Goal: Obtain resource: Obtain resource

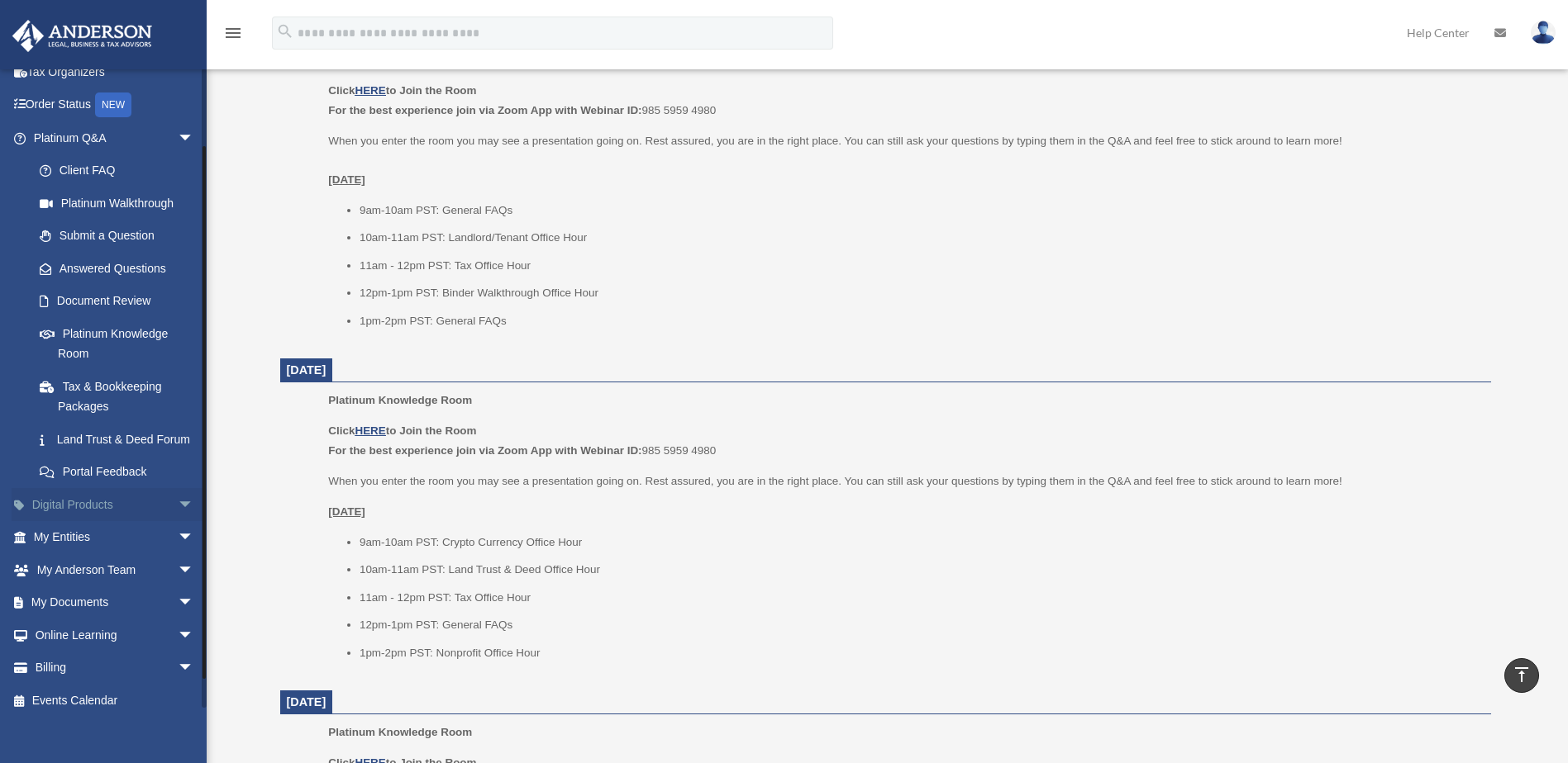
scroll to position [116, 0]
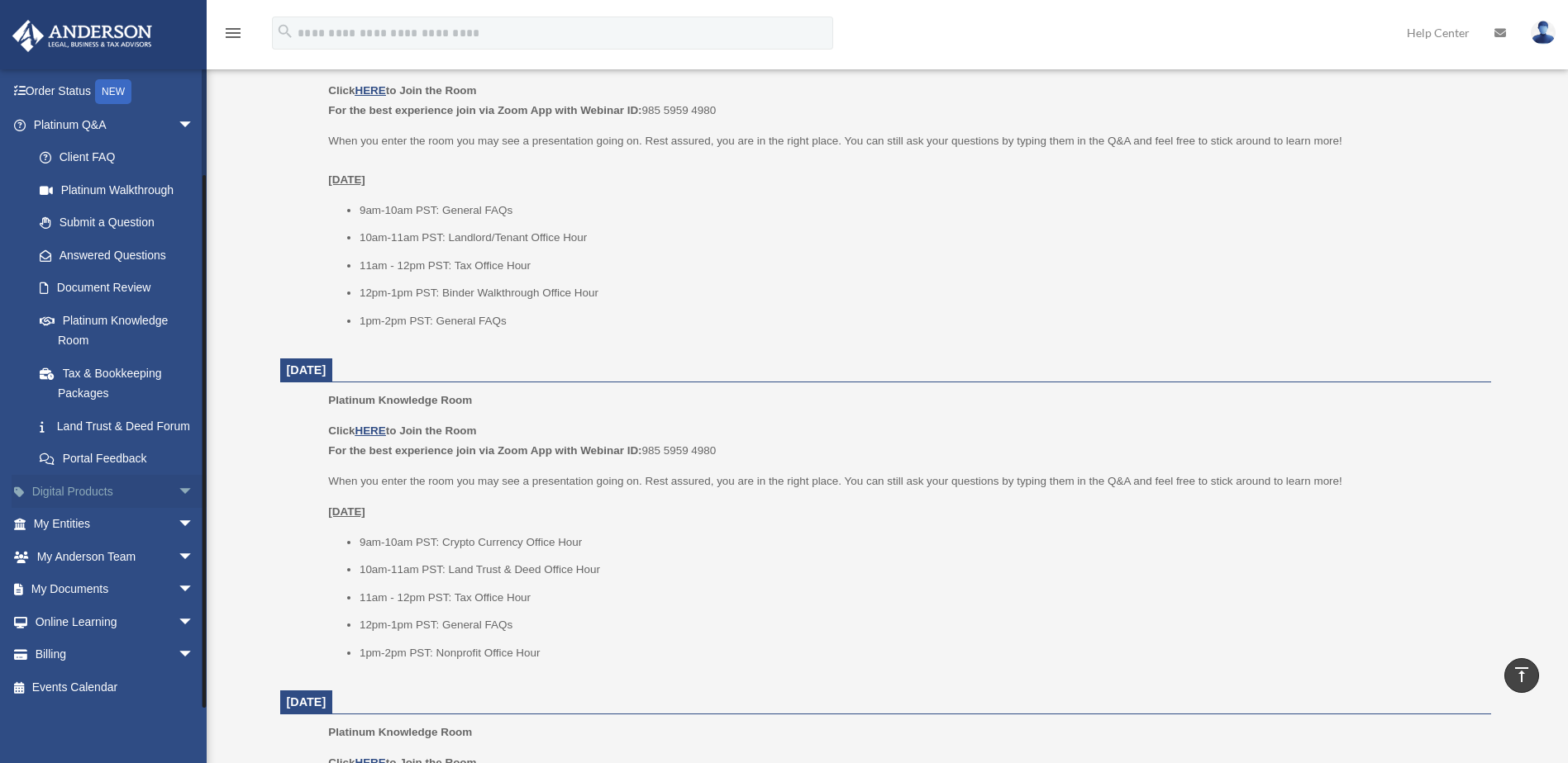
click at [178, 496] on span "arrow_drop_down" at bounding box center [194, 491] width 33 height 34
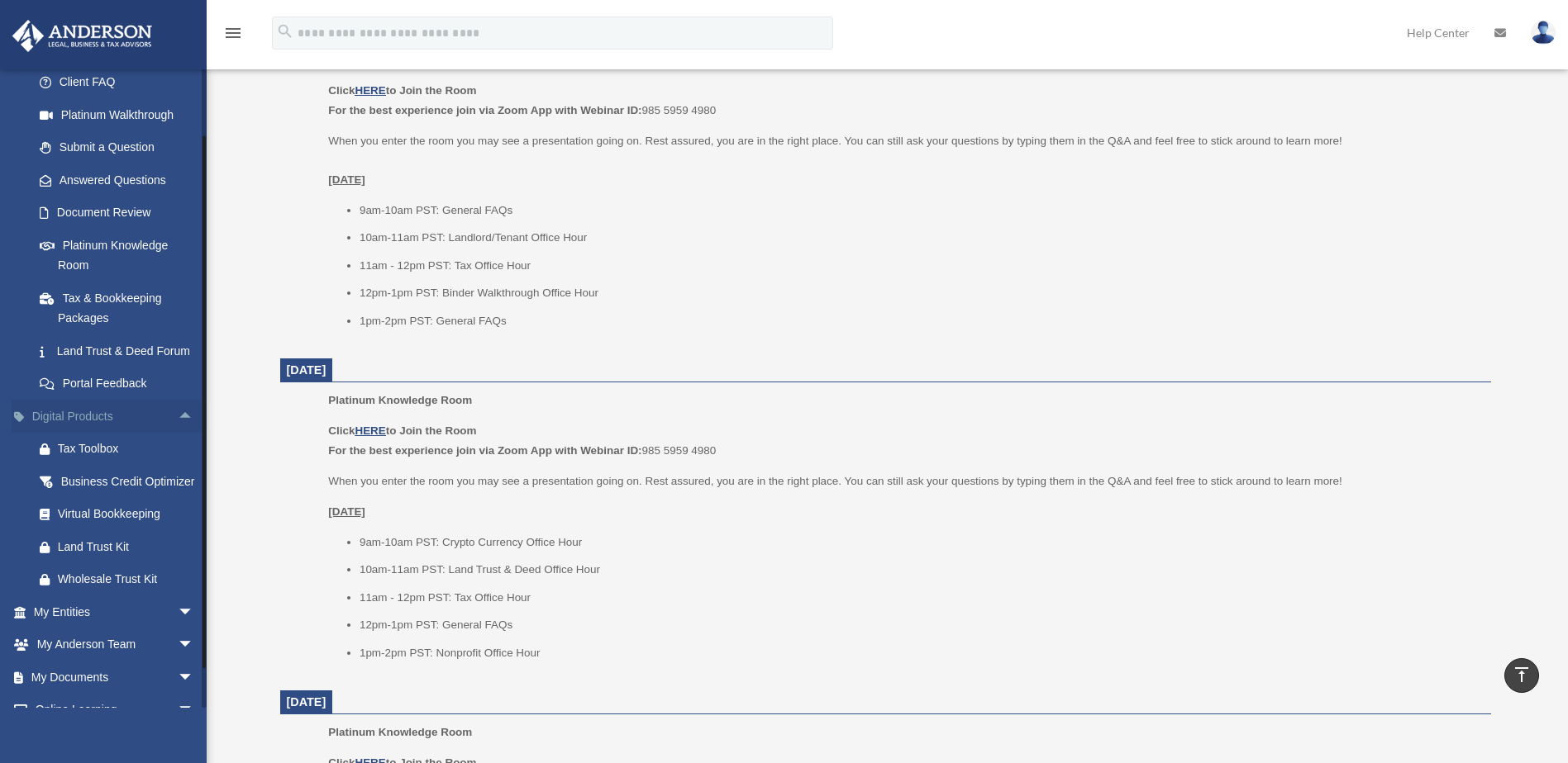
scroll to position [198, 0]
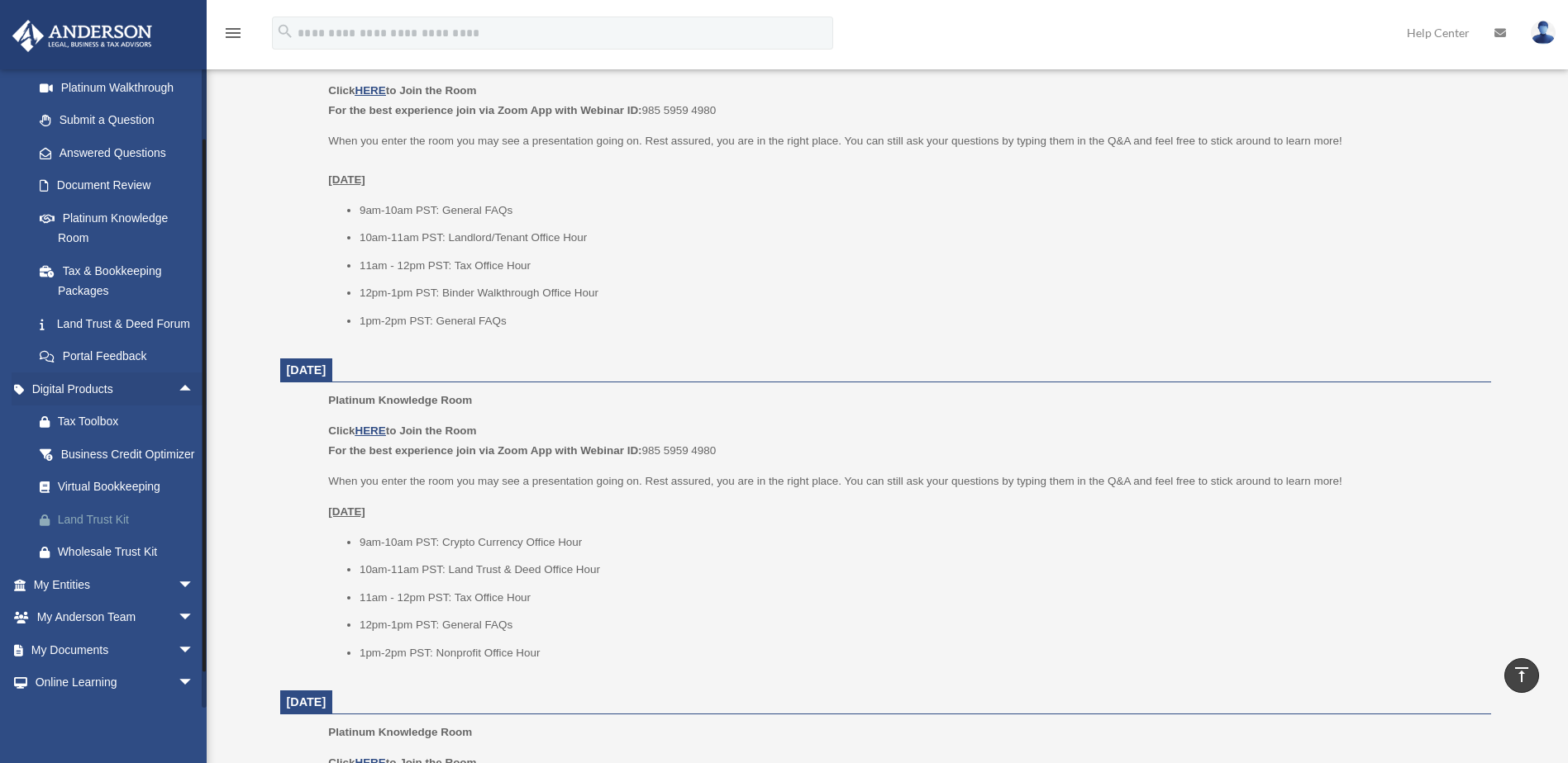
click at [99, 530] on div "Land Trust Kit" at bounding box center [128, 520] width 140 height 21
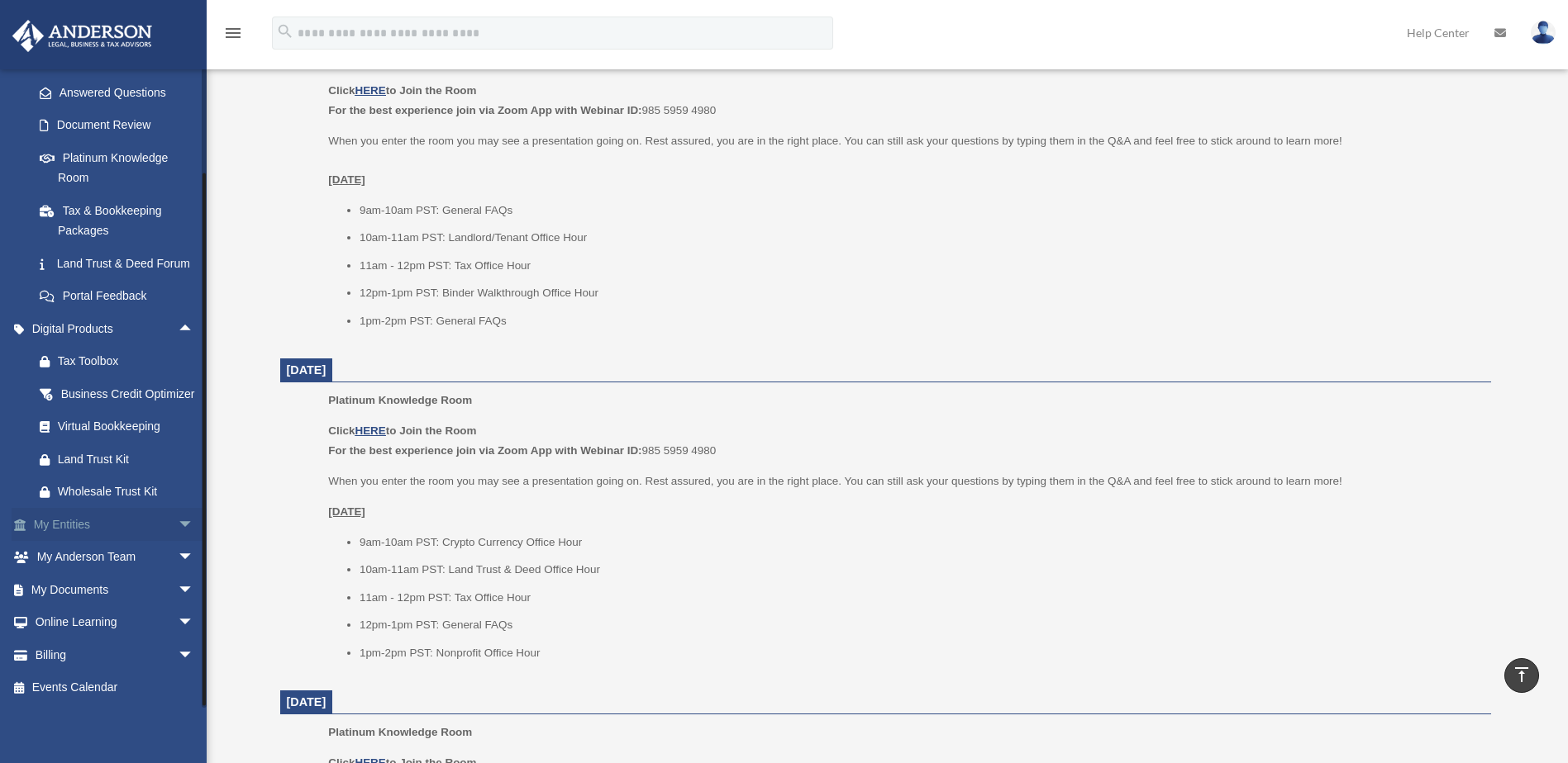
scroll to position [299, 0]
click at [178, 591] on span "arrow_drop_down" at bounding box center [194, 590] width 33 height 34
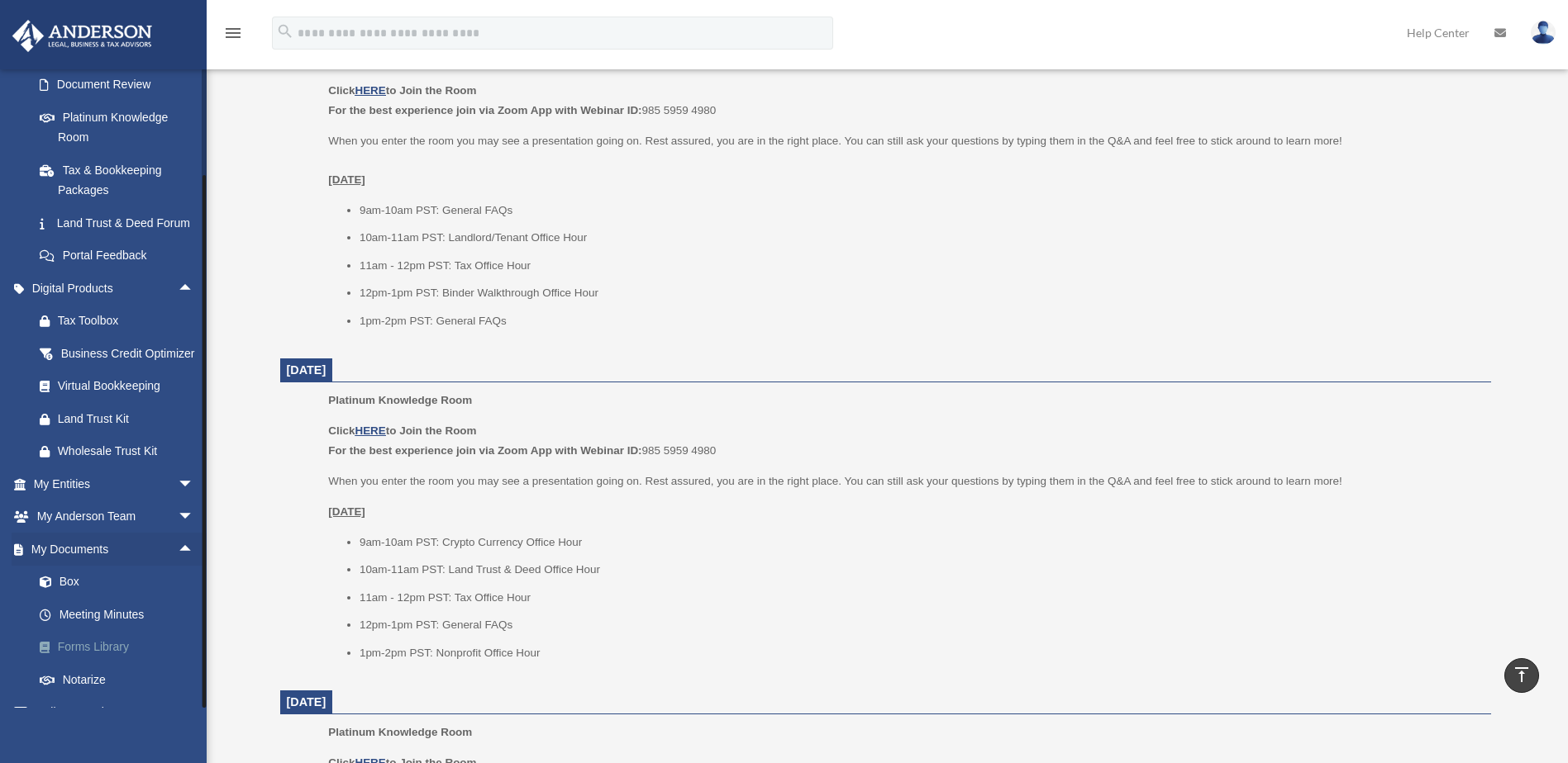
click at [80, 664] on link "Forms Library" at bounding box center [121, 648] width 196 height 33
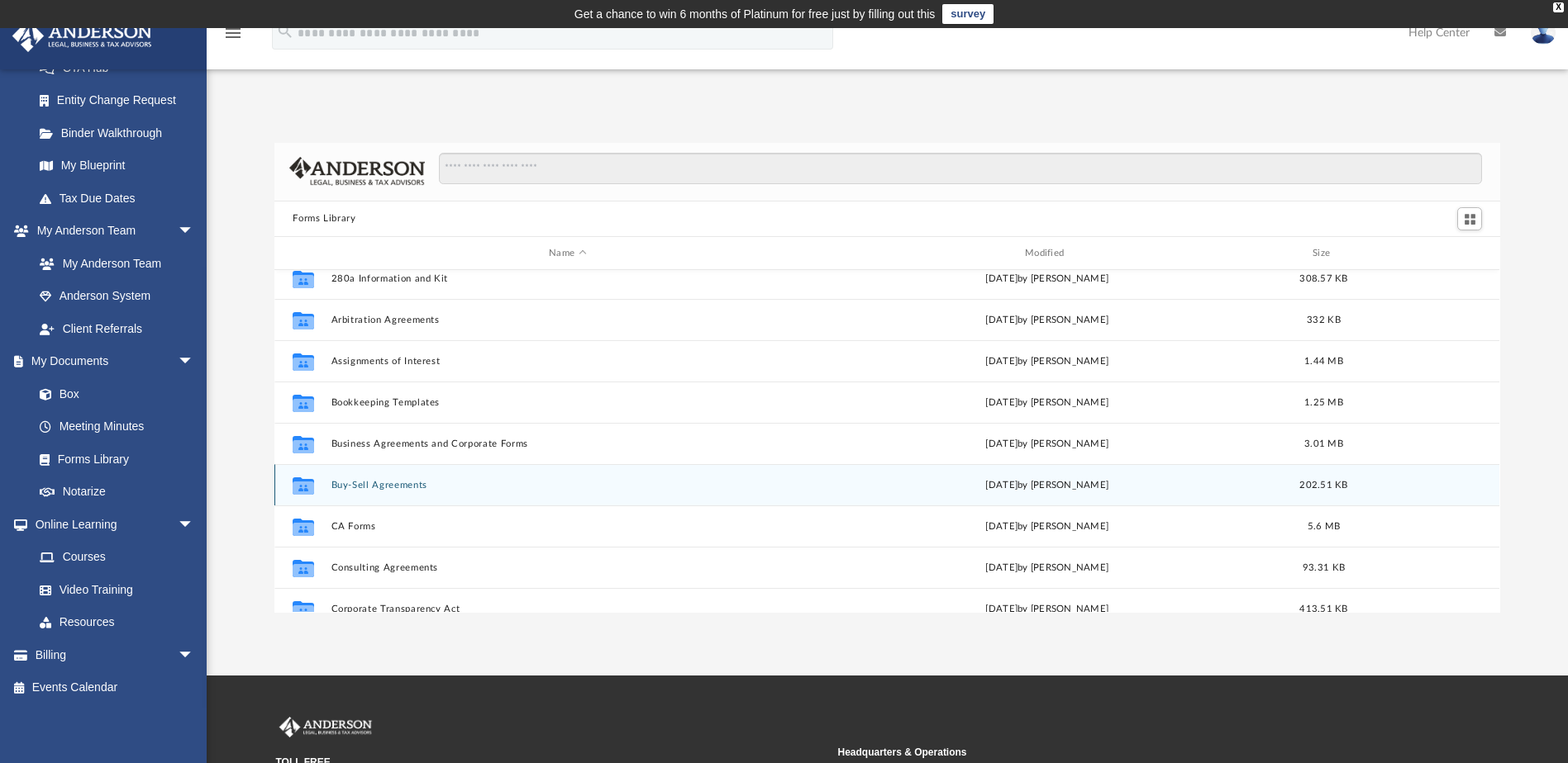
scroll to position [82, 0]
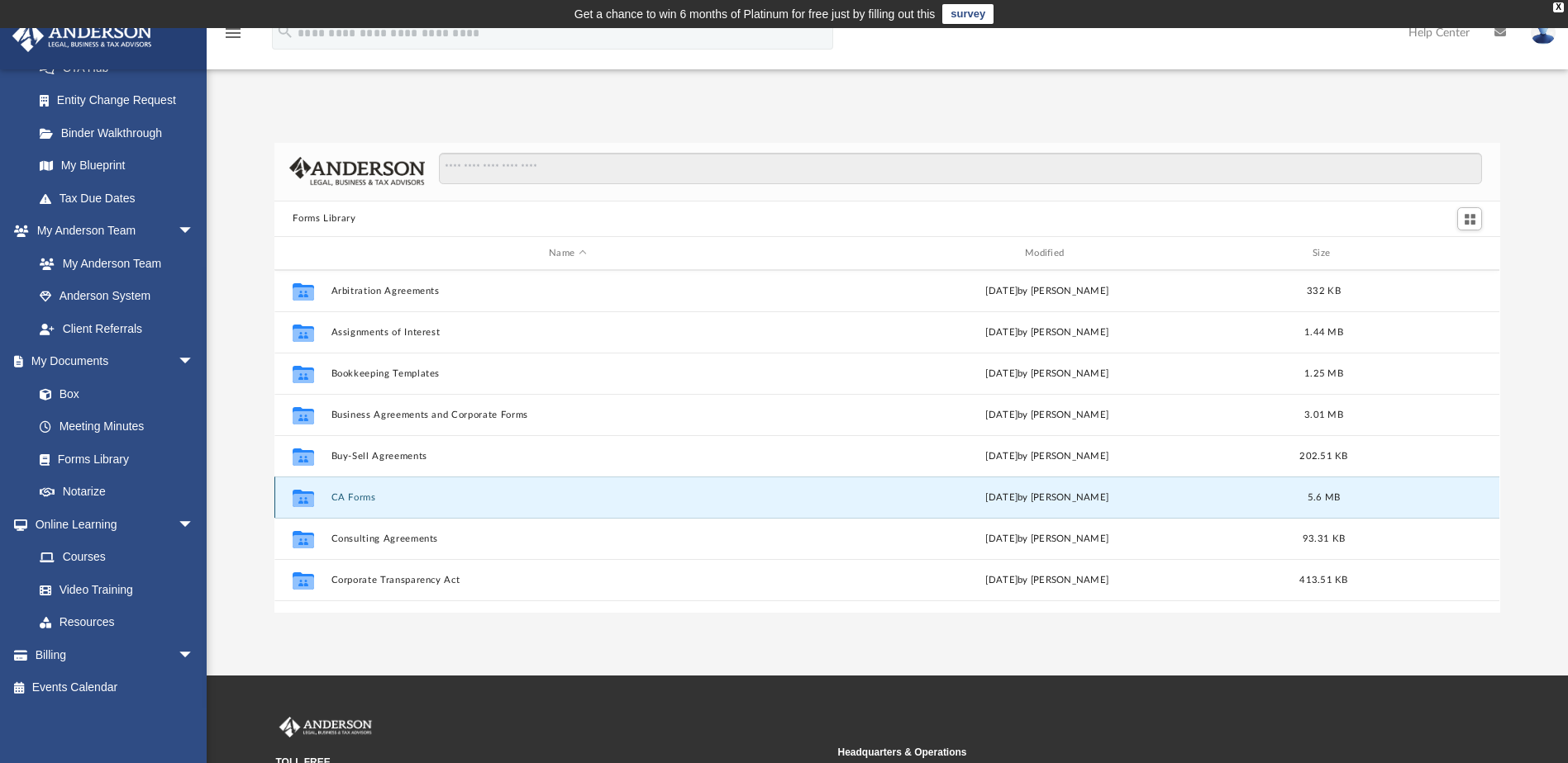
click at [352, 499] on button "CA Forms" at bounding box center [568, 497] width 473 height 11
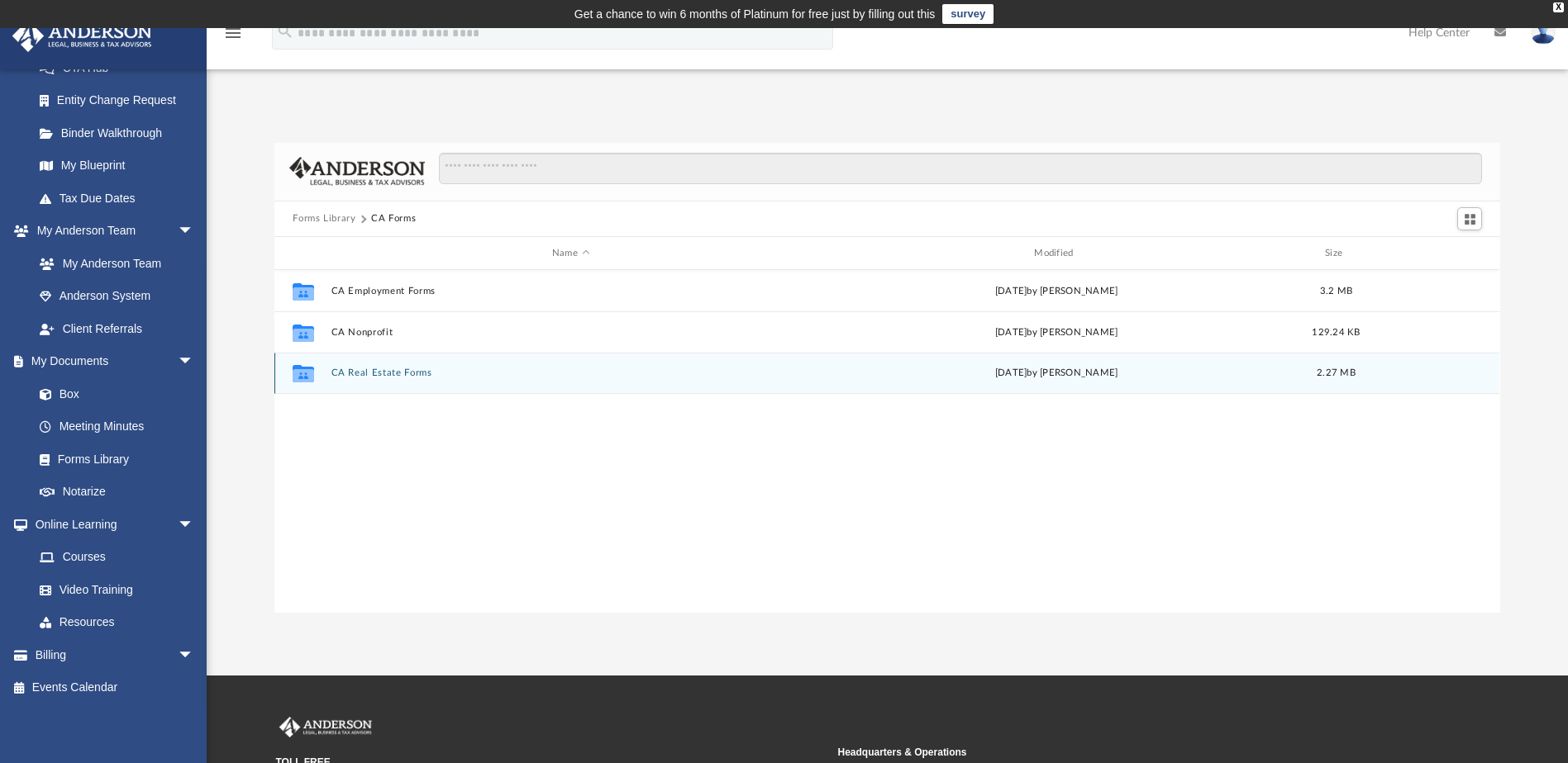
click at [352, 372] on button "CA Real Estate Forms" at bounding box center [571, 374] width 479 height 11
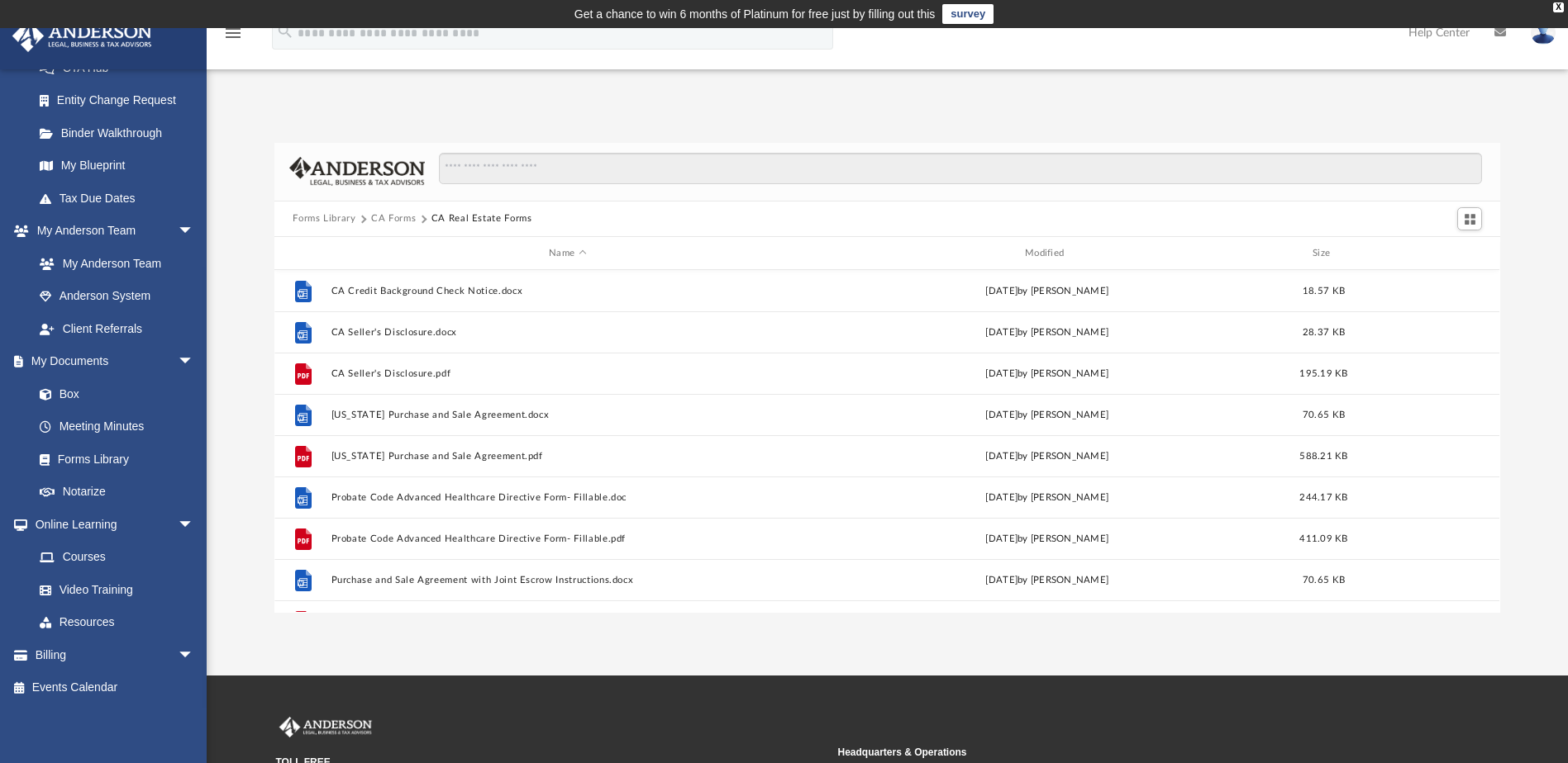
click at [407, 217] on button "CA Forms" at bounding box center [392, 218] width 44 height 14
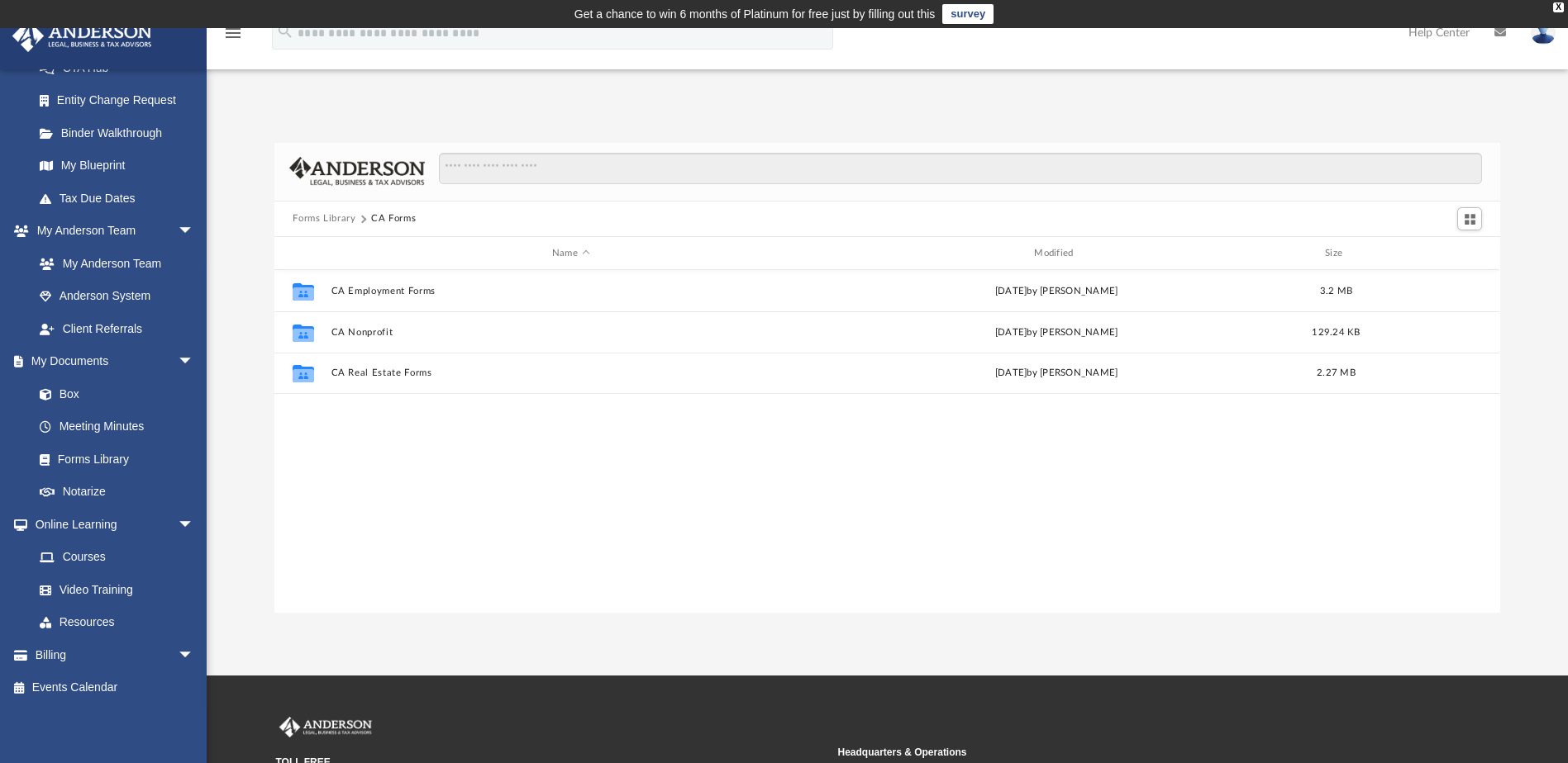
click at [324, 217] on button "Forms Library" at bounding box center [324, 218] width 63 height 14
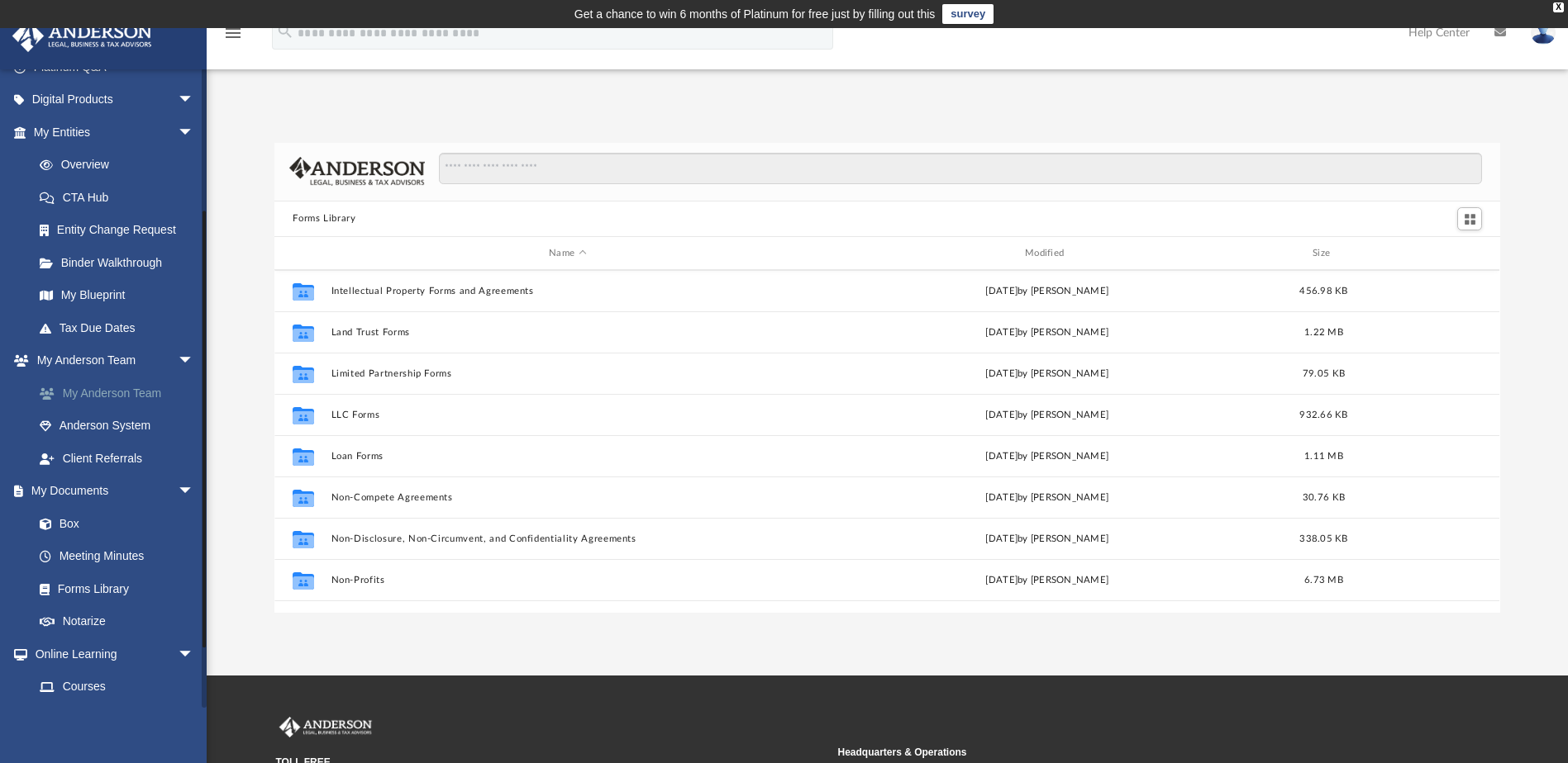
scroll to position [118, 0]
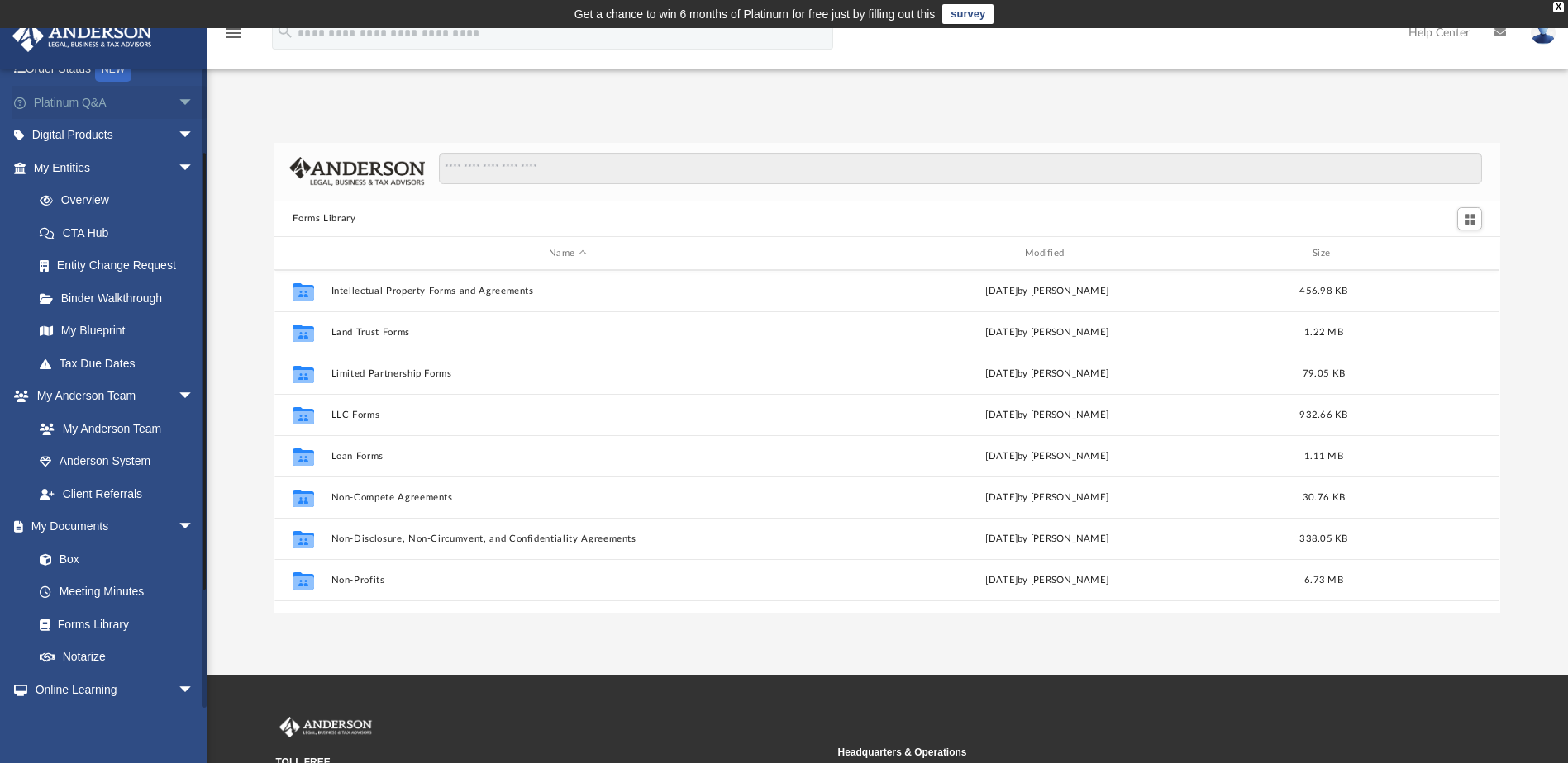
click at [114, 106] on link "Platinum Q&A arrow_drop_down" at bounding box center [115, 102] width 208 height 33
click at [178, 132] on span "arrow_drop_down" at bounding box center [194, 135] width 33 height 34
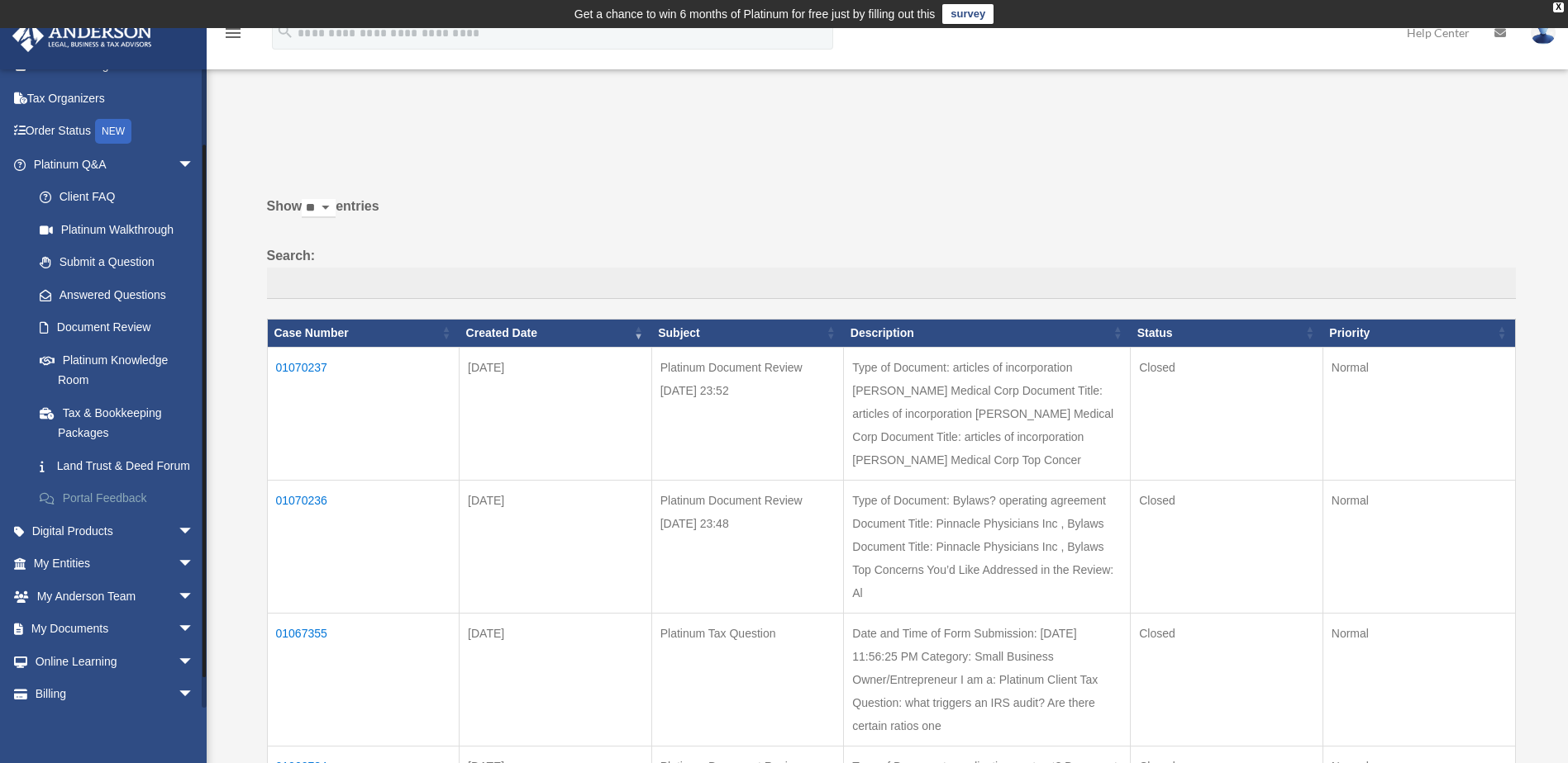
scroll to position [82, 0]
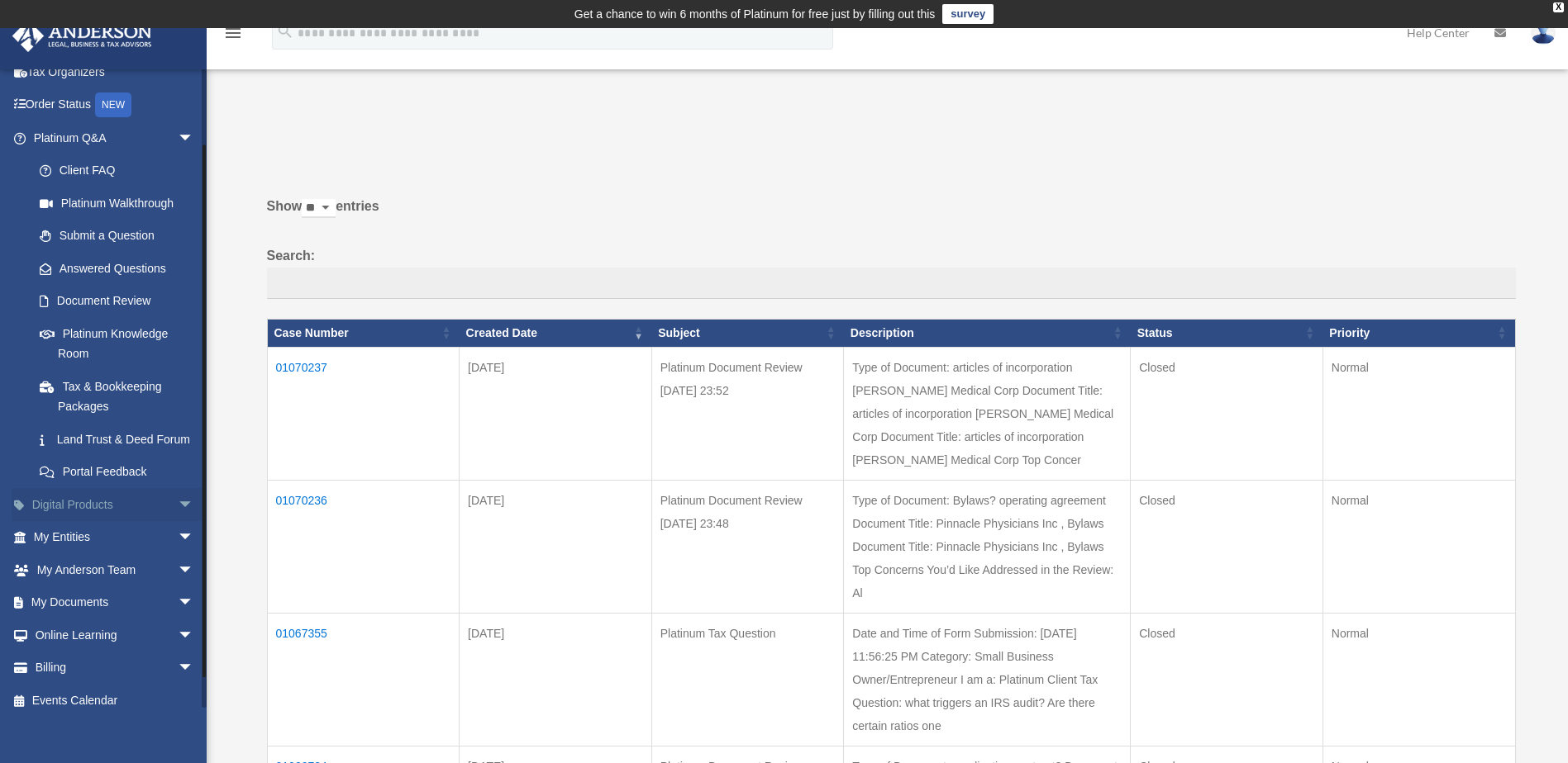
click at [178, 522] on span "arrow_drop_down" at bounding box center [194, 505] width 33 height 34
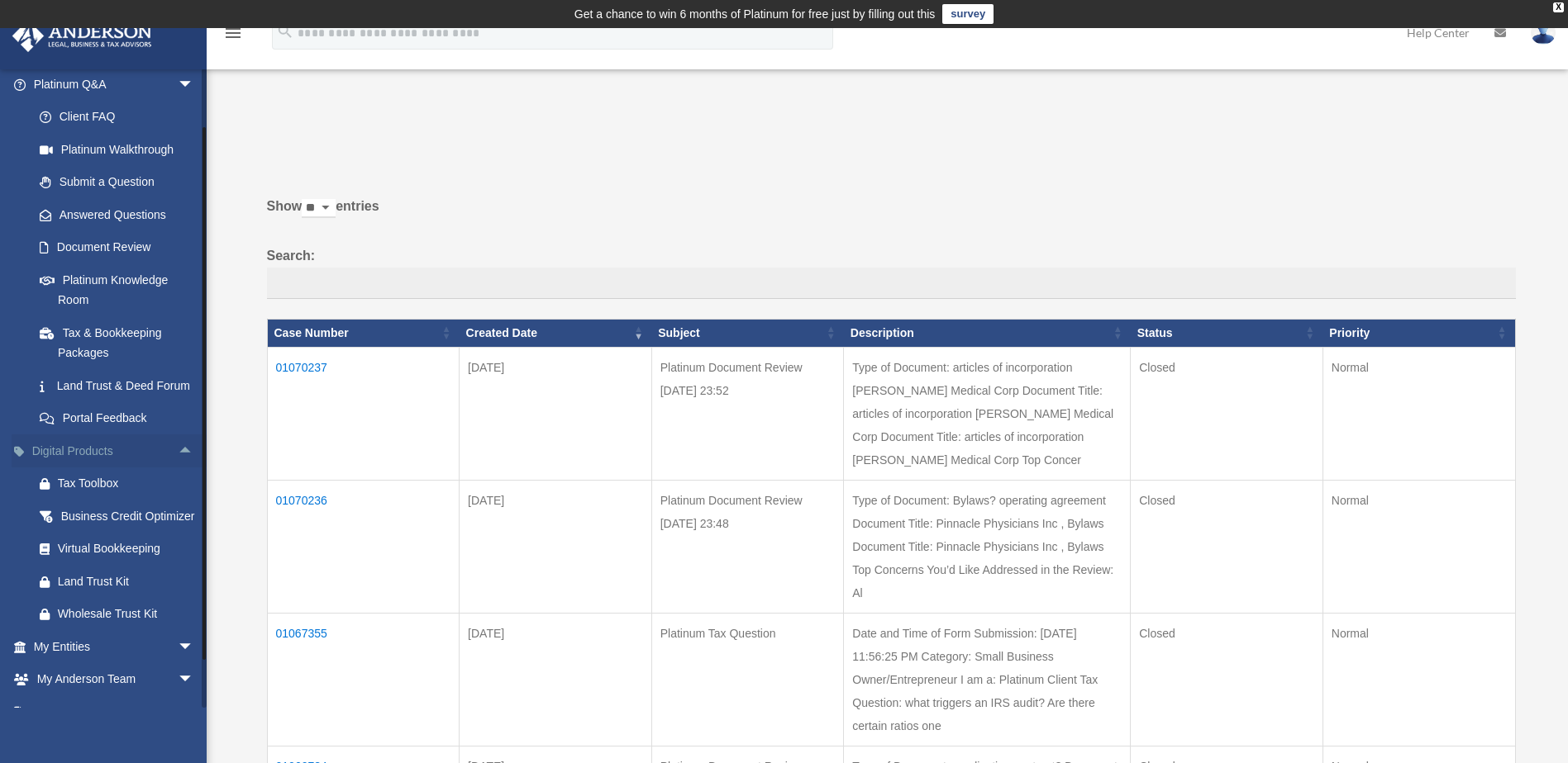
scroll to position [165, 0]
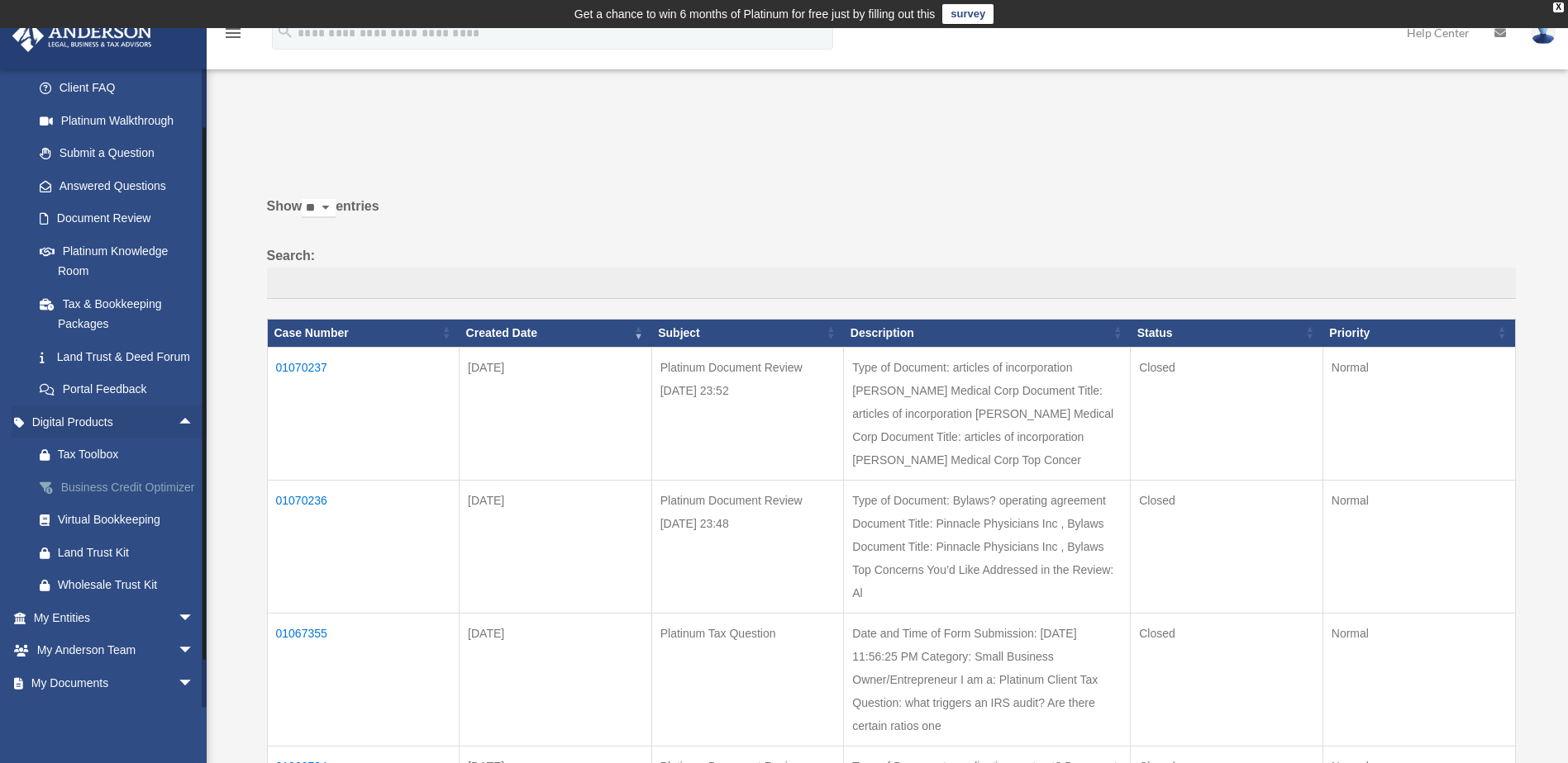
click at [85, 498] on div "Business Credit Optimizer" at bounding box center [128, 488] width 140 height 21
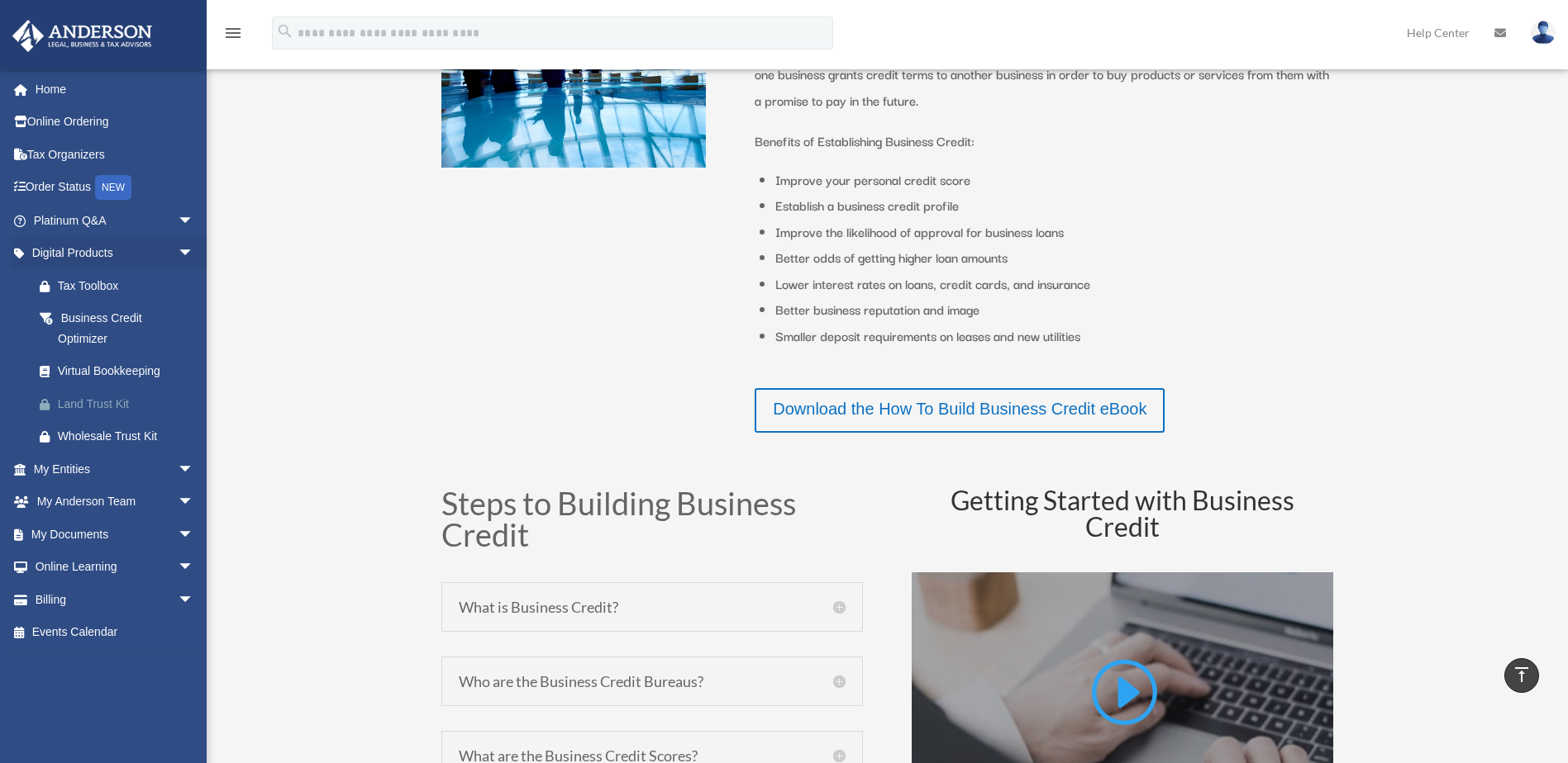
scroll to position [439, 0]
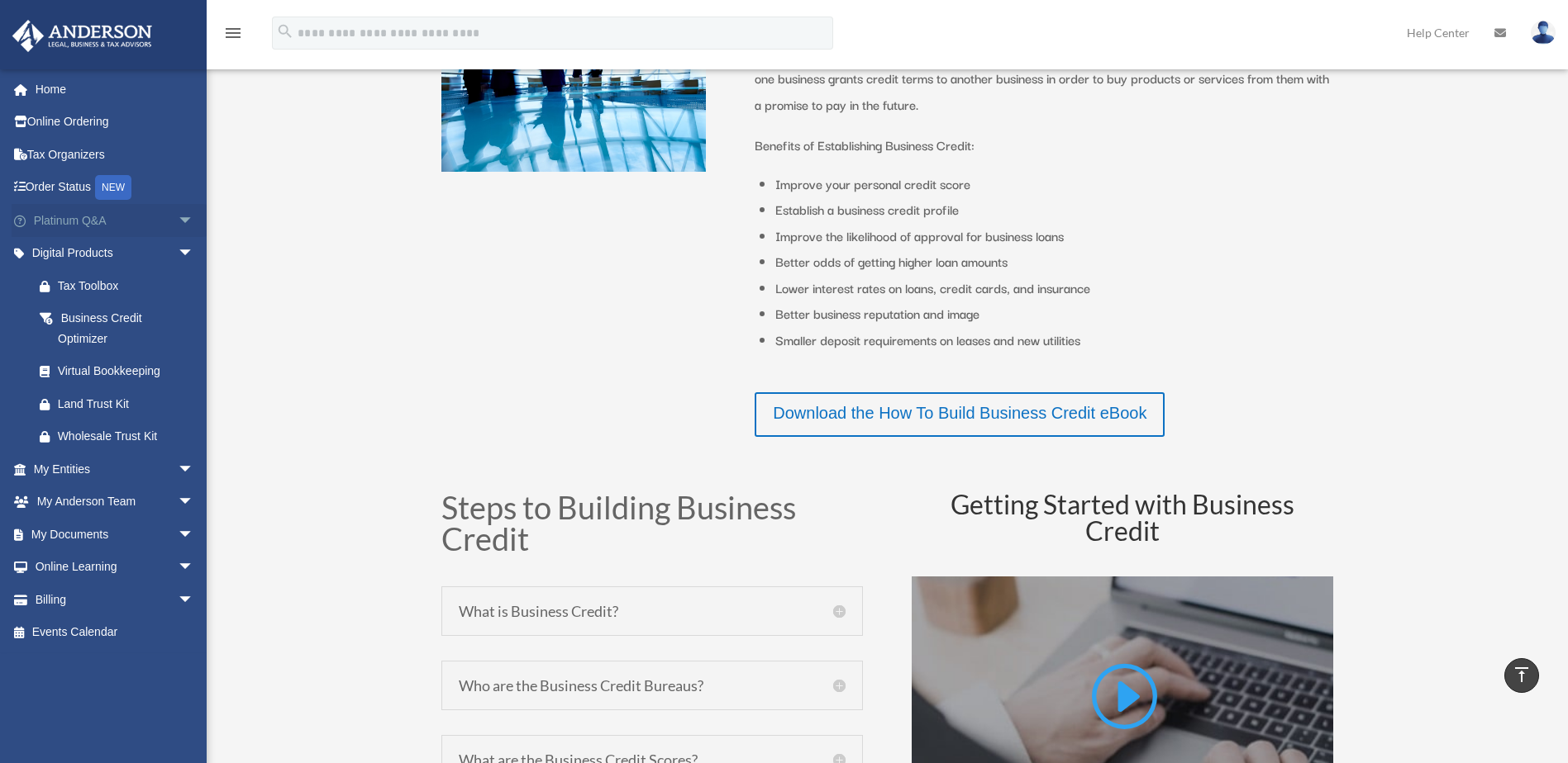
click at [107, 217] on link "Platinum Q&A arrow_drop_down" at bounding box center [115, 220] width 208 height 33
click at [178, 221] on span "arrow_drop_down" at bounding box center [194, 220] width 33 height 34
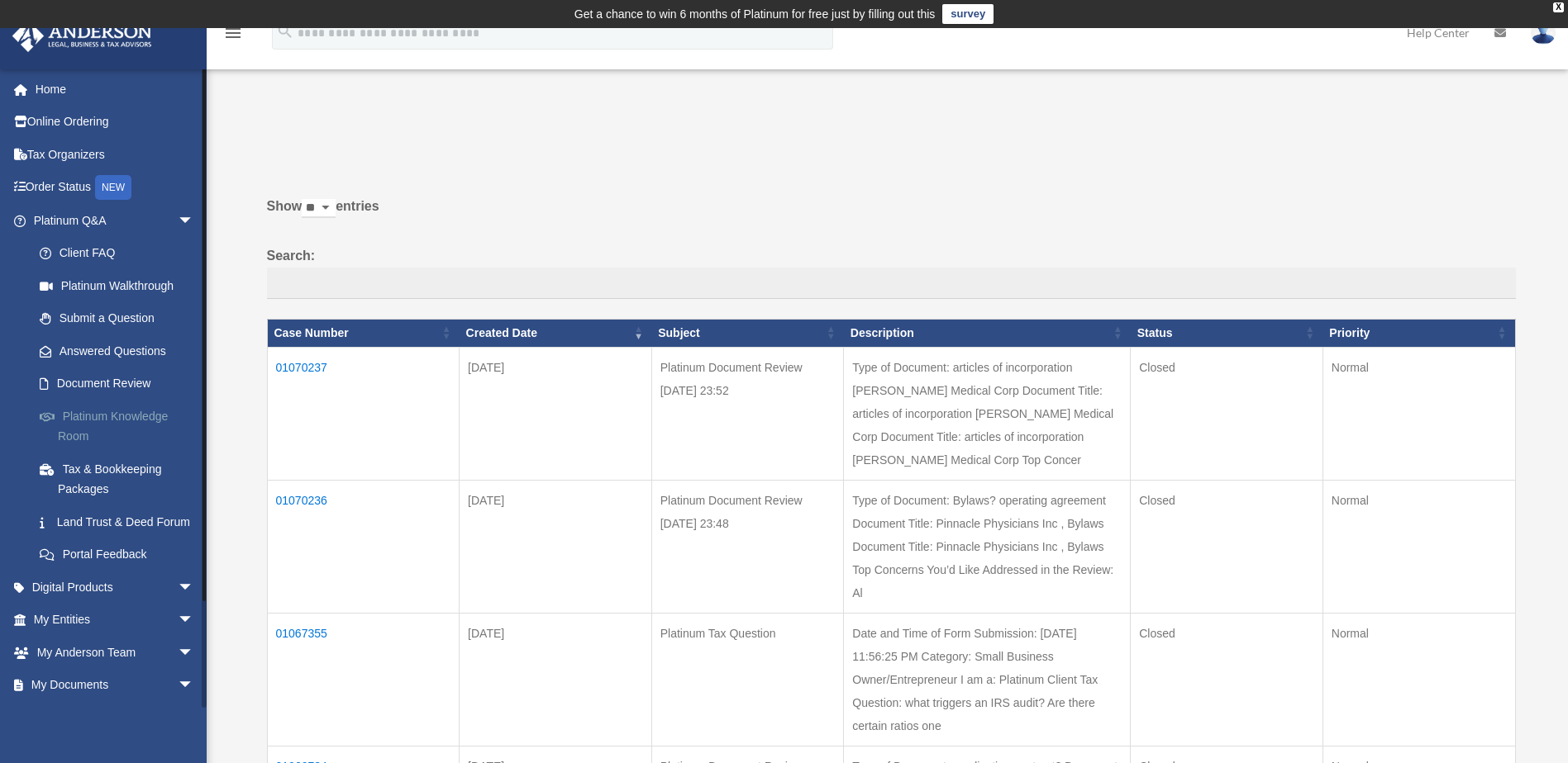
click at [108, 418] on link "Platinum Knowledge Room" at bounding box center [121, 426] width 196 height 53
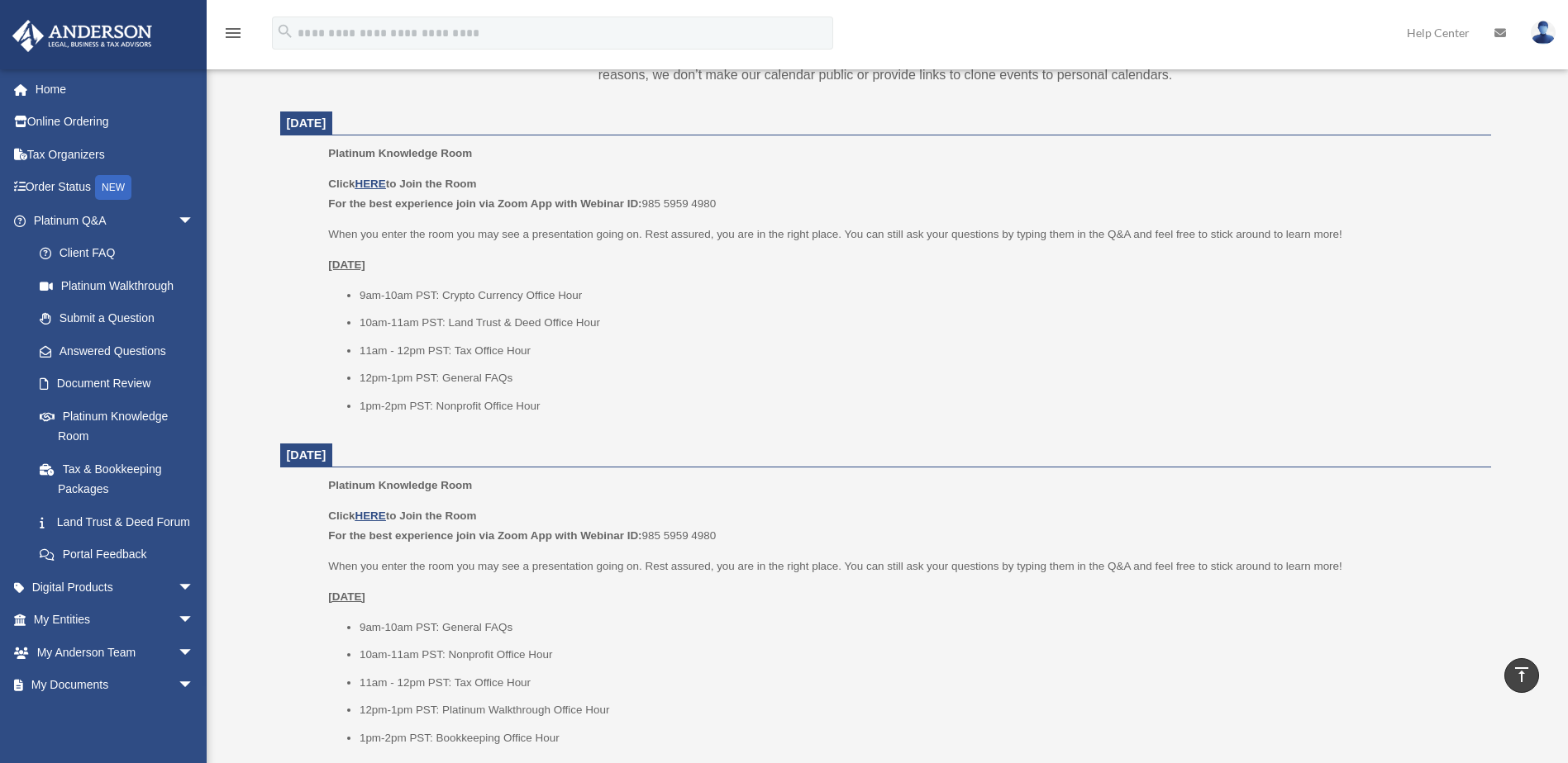
scroll to position [606, 0]
